Goal: Find contact information: Find contact information

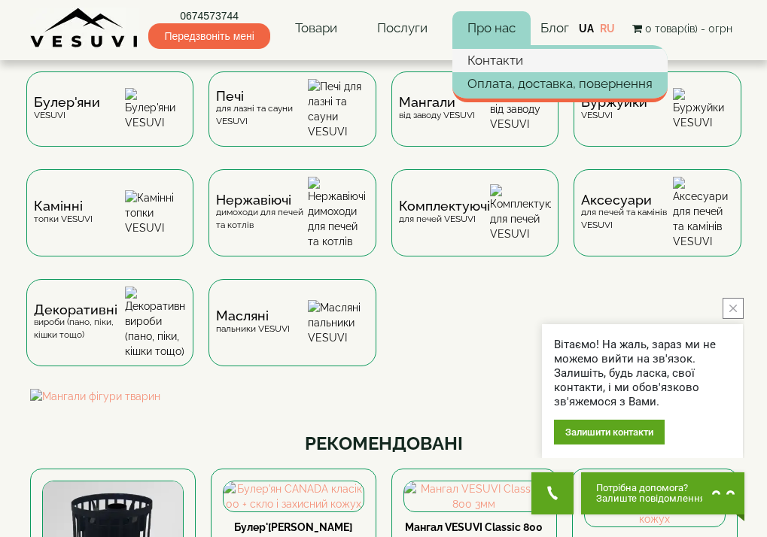
click at [488, 57] on link "Контакти" at bounding box center [559, 60] width 215 height 23
